Goal: Task Accomplishment & Management: Manage account settings

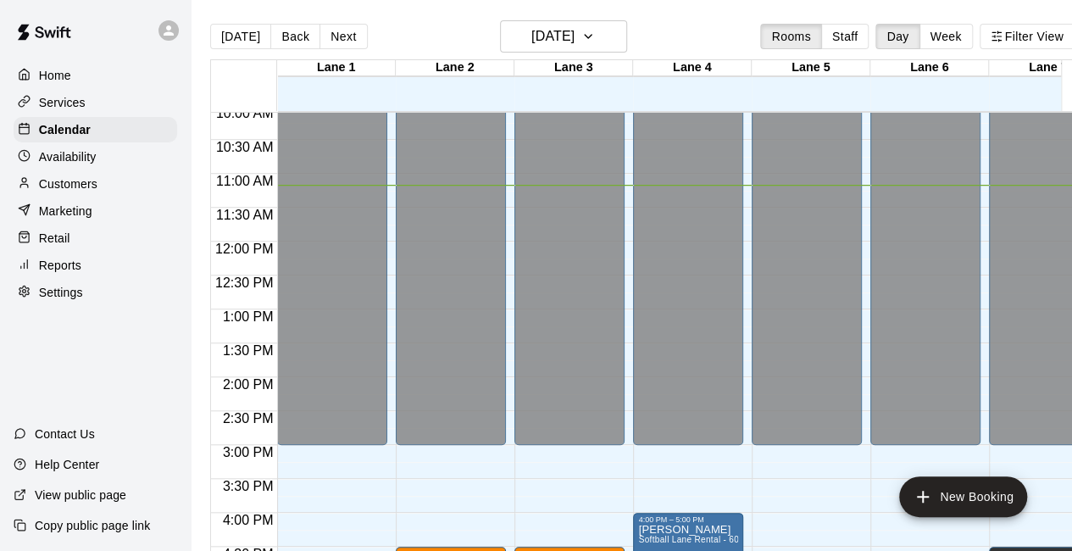
scroll to position [978, 0]
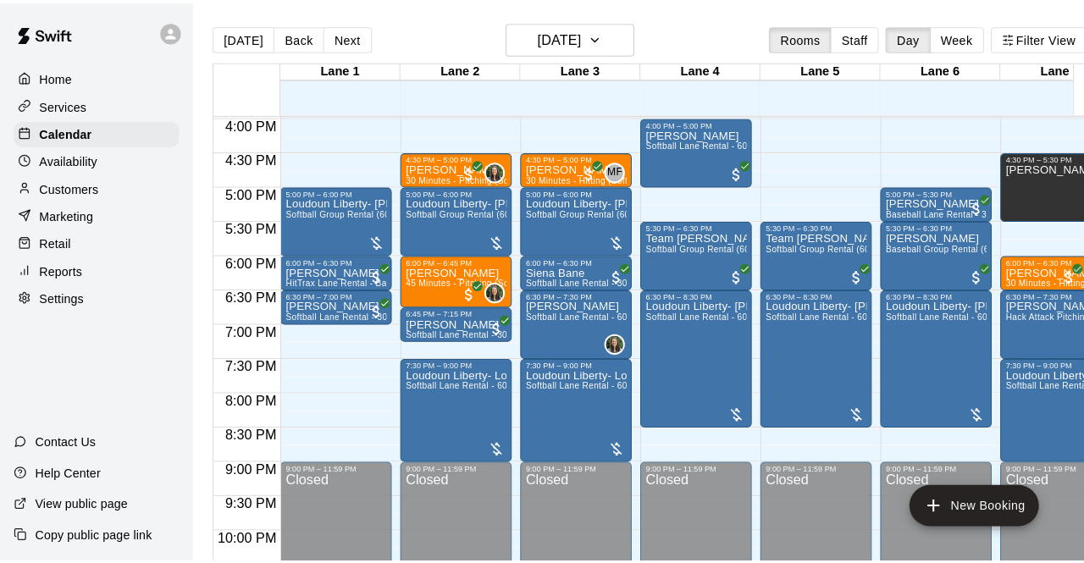
scroll to position [1083, 0]
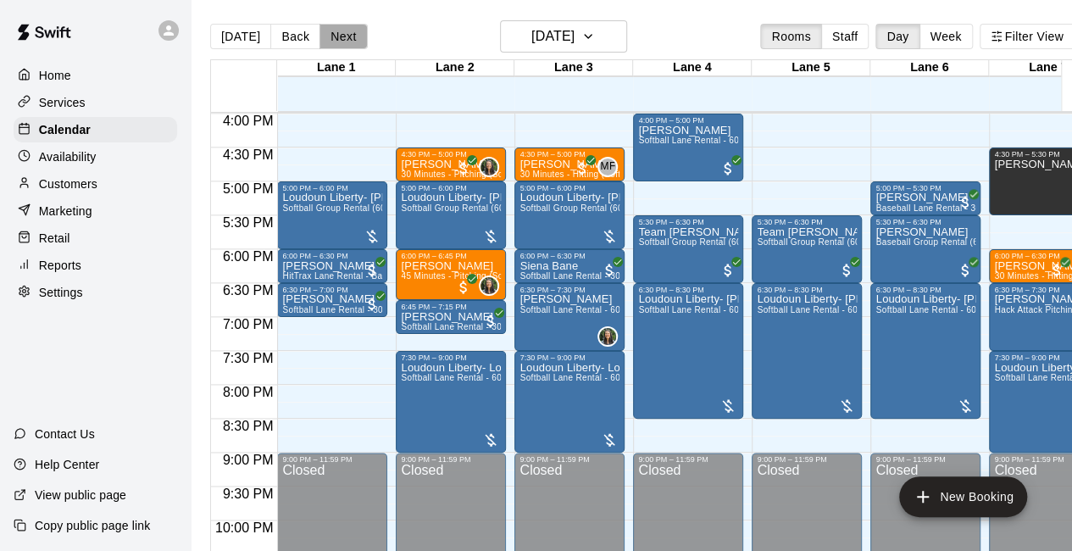
click at [335, 43] on button "Next" at bounding box center [342, 36] width 47 height 25
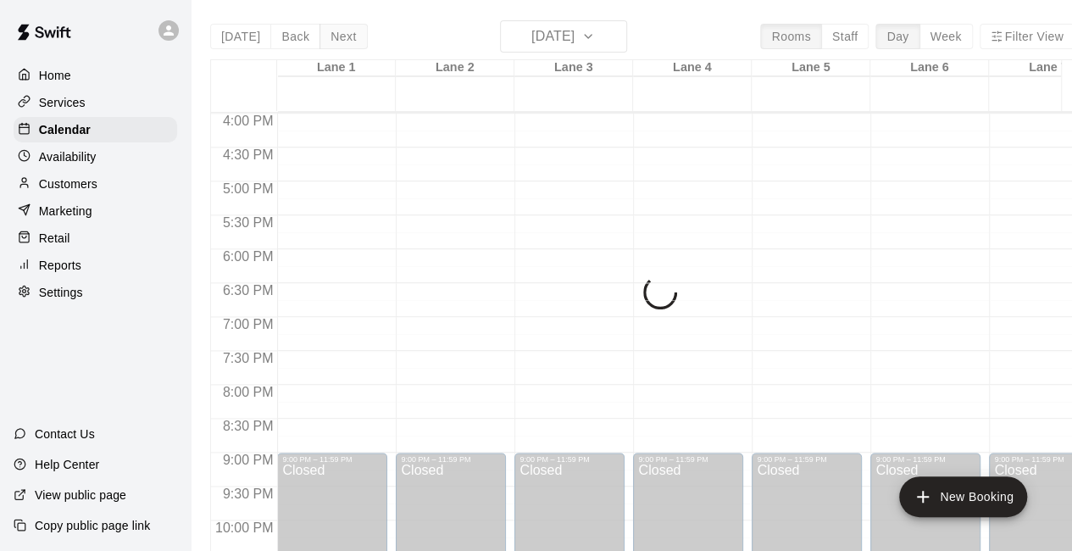
click at [335, 43] on div "Today Back Next Thursday Sep 18 Rooms Staff Day Week Filter View Lane 1 18 Thu …" at bounding box center [642, 295] width 864 height 551
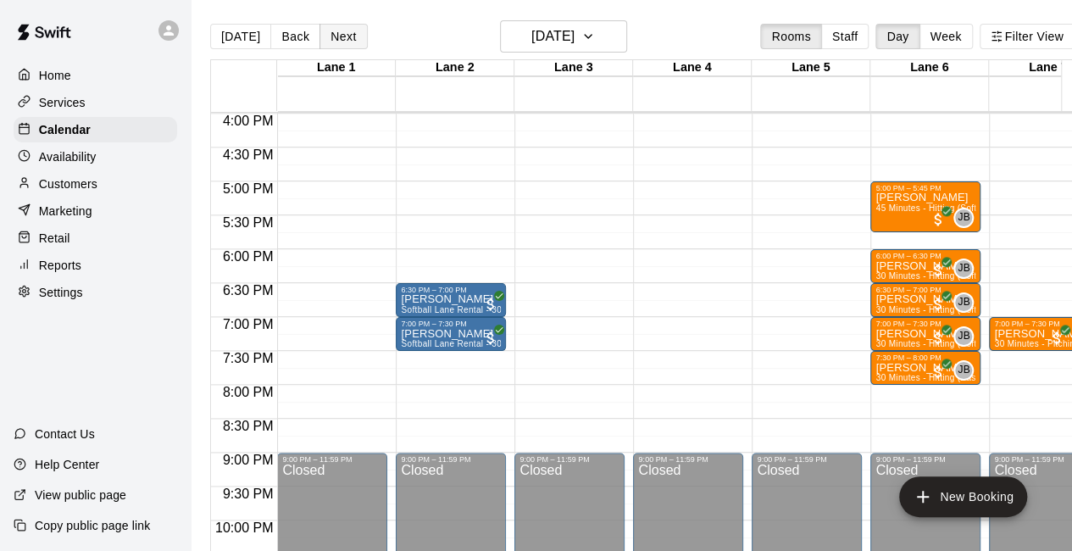
click at [335, 43] on button "Next" at bounding box center [342, 36] width 47 height 25
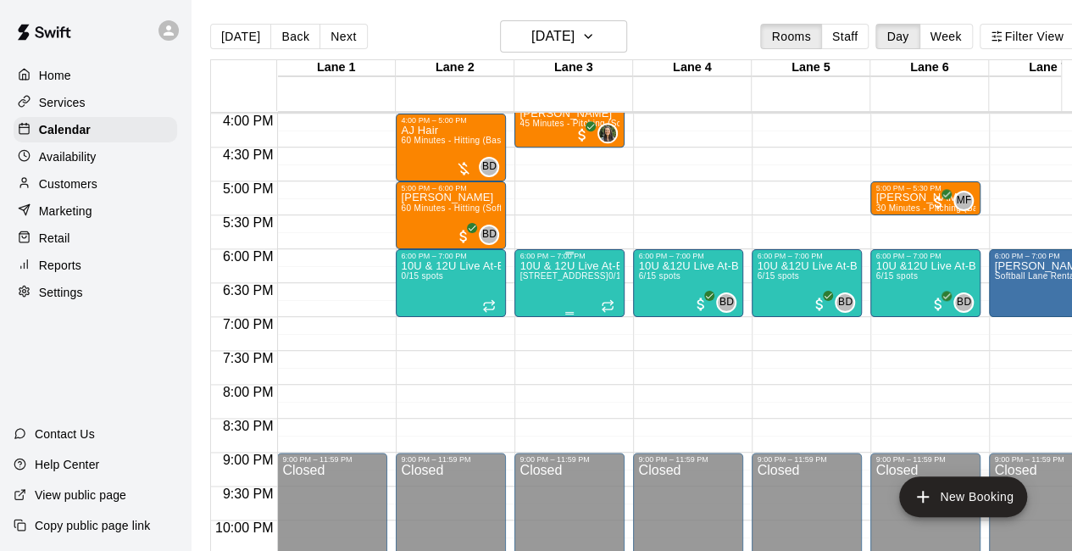
click at [579, 284] on div "10U & 12U Live At-Bat Night: Pitcher Registration Lane 2, Lane 3 0/15 spots" at bounding box center [569, 535] width 100 height 551
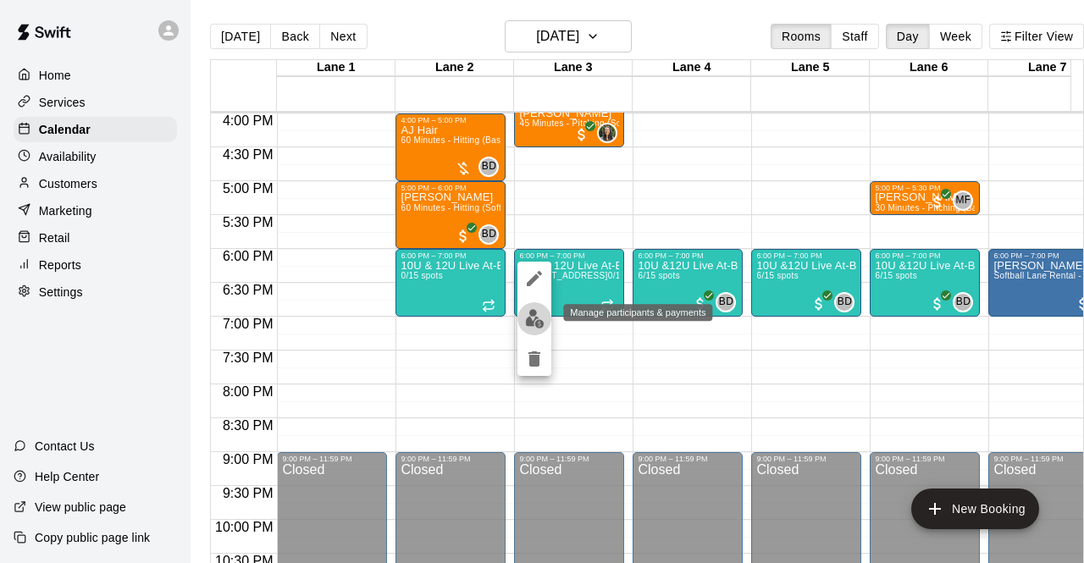
click at [542, 312] on img "edit" at bounding box center [534, 318] width 19 height 19
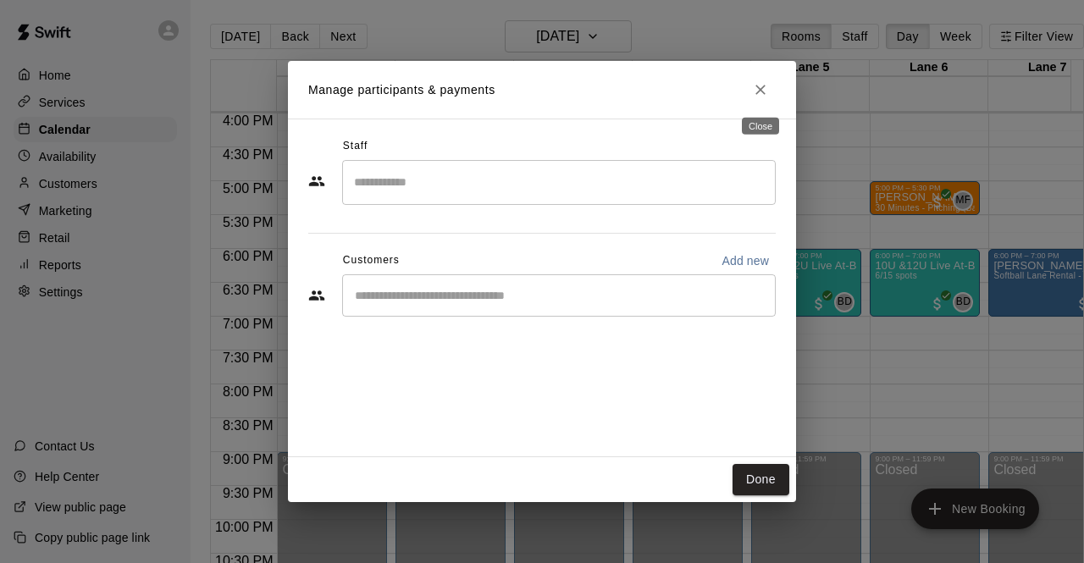
click at [757, 102] on button "Close" at bounding box center [760, 90] width 30 height 30
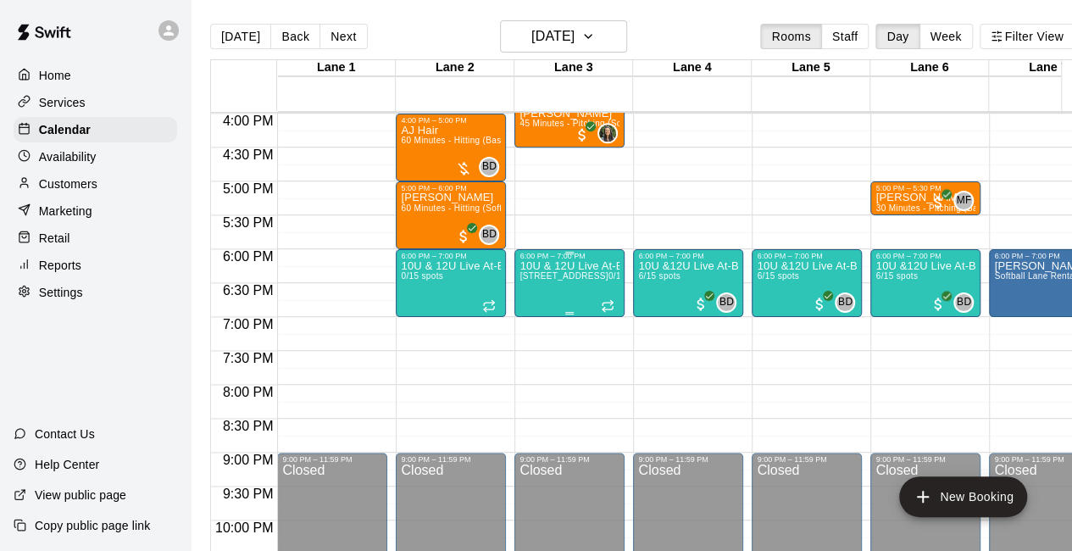
click at [556, 270] on div "10U & 12U Live At-Bat Night: Pitcher Registration Lane 2, Lane 3 0/15 spots" at bounding box center [569, 535] width 100 height 551
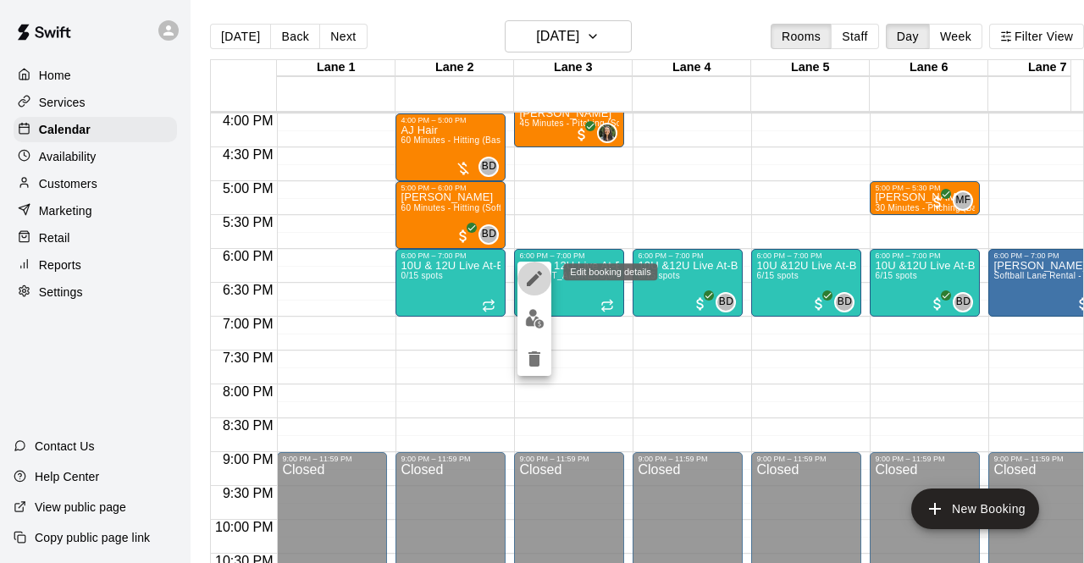
click at [531, 283] on icon "edit" at bounding box center [534, 278] width 15 height 15
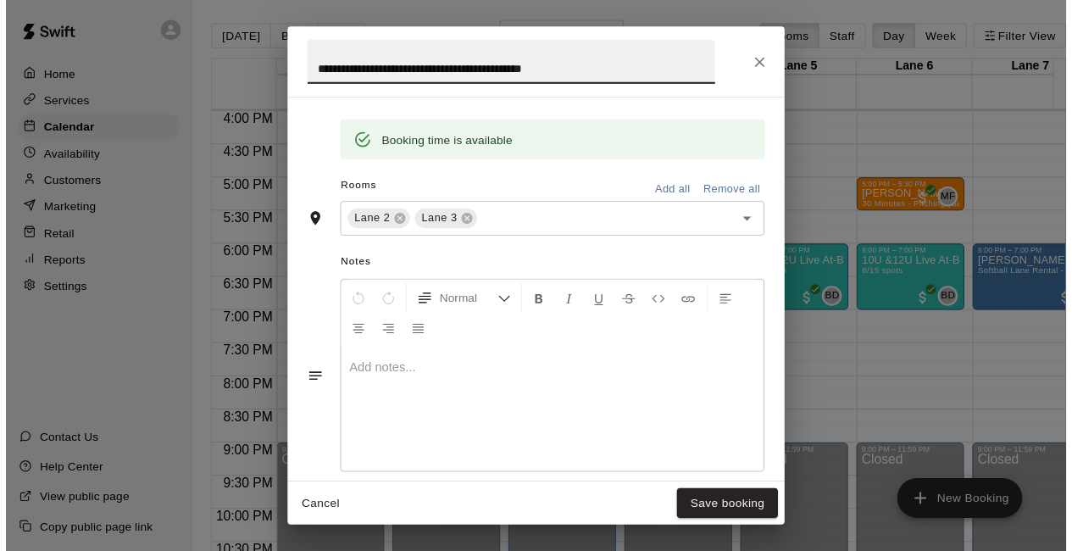
scroll to position [629, 0]
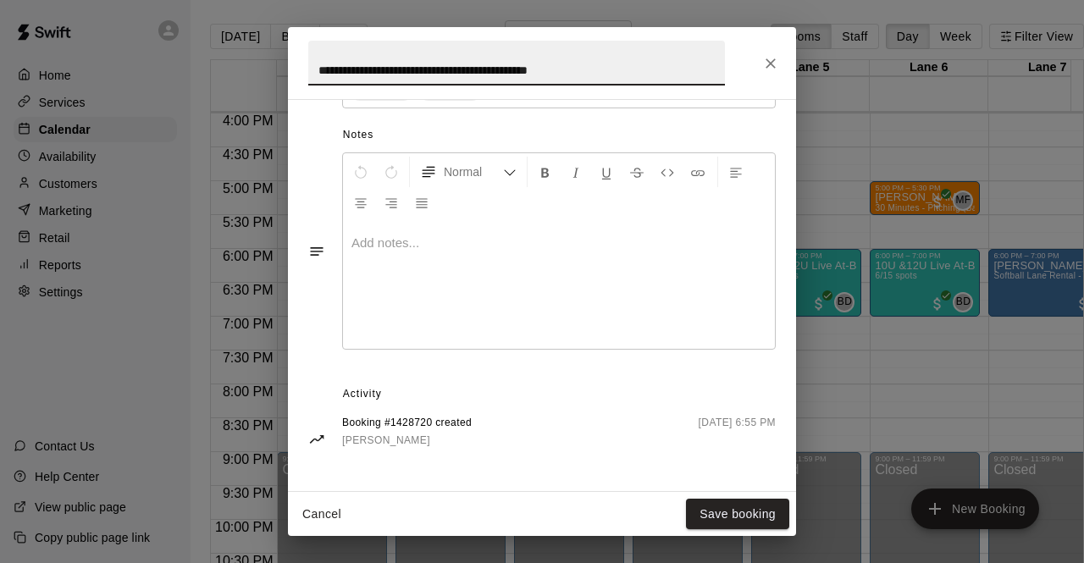
click at [771, 64] on icon "Close" at bounding box center [771, 63] width 10 height 10
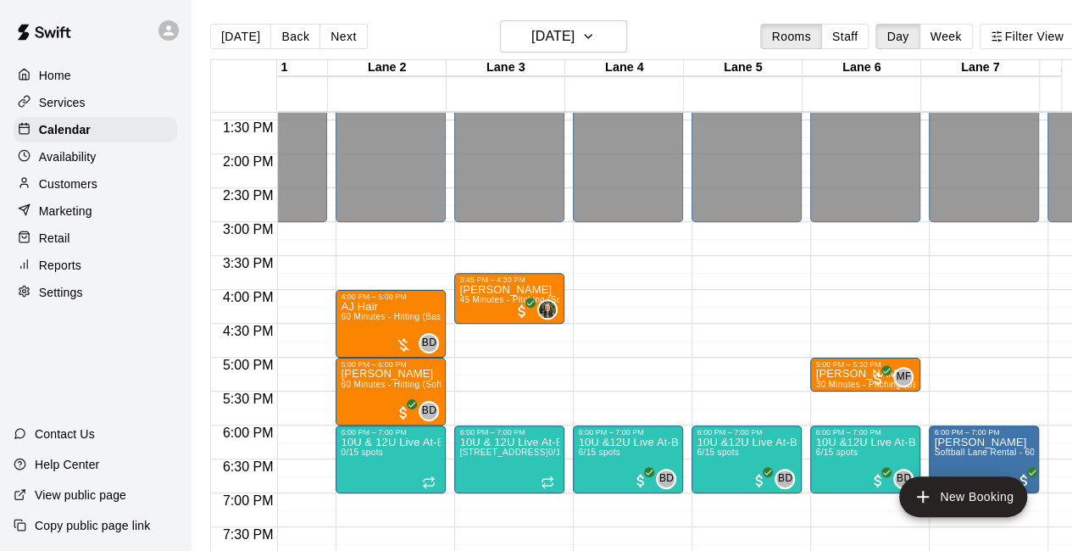
scroll to position [0, 59]
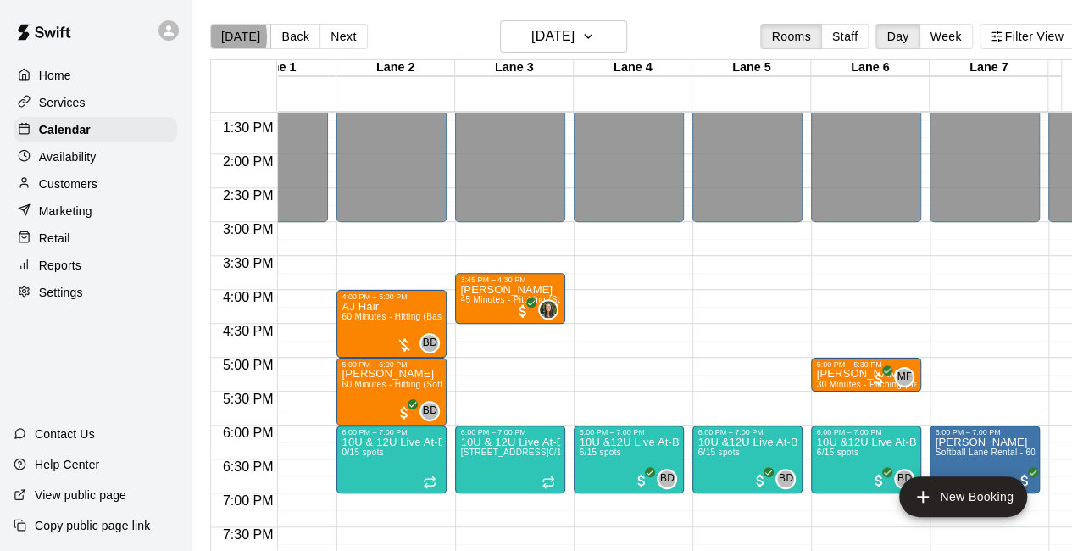
drag, startPoint x: 249, startPoint y: 35, endPoint x: 210, endPoint y: 38, distance: 39.1
click at [210, 38] on button "[DATE]" at bounding box center [240, 36] width 61 height 25
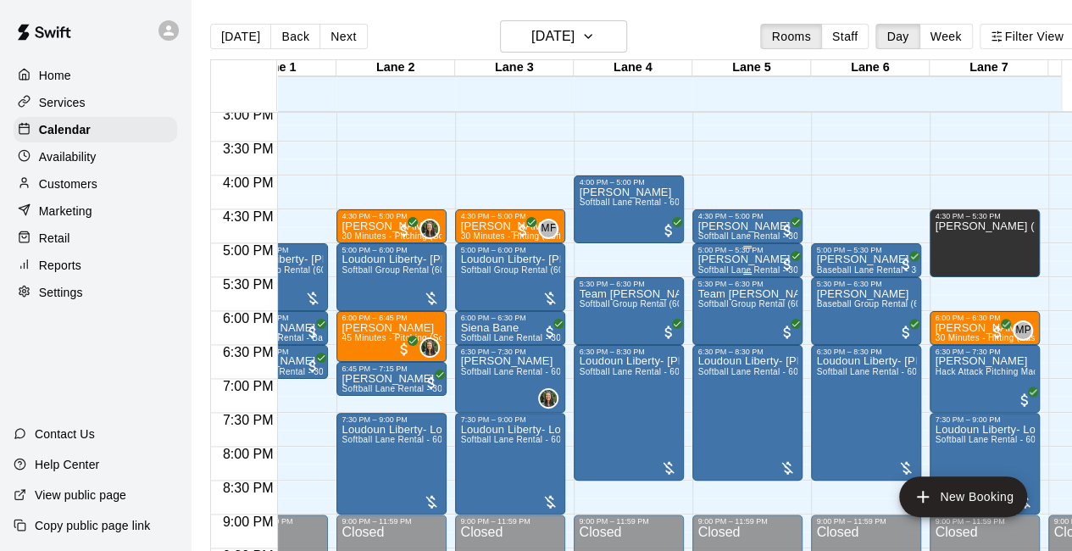
scroll to position [1022, 59]
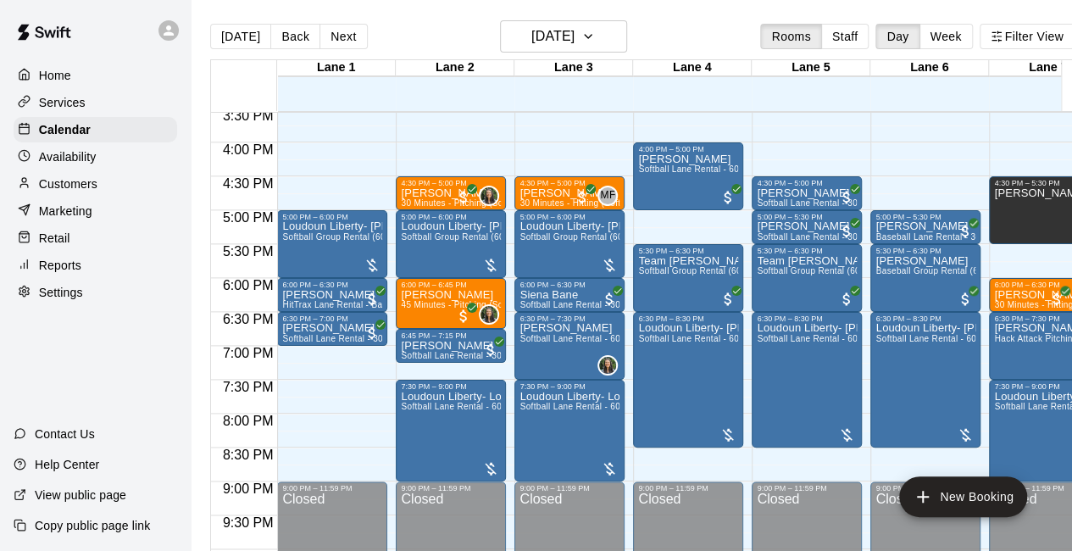
scroll to position [1056, 0]
